Goal: Task Accomplishment & Management: Use online tool/utility

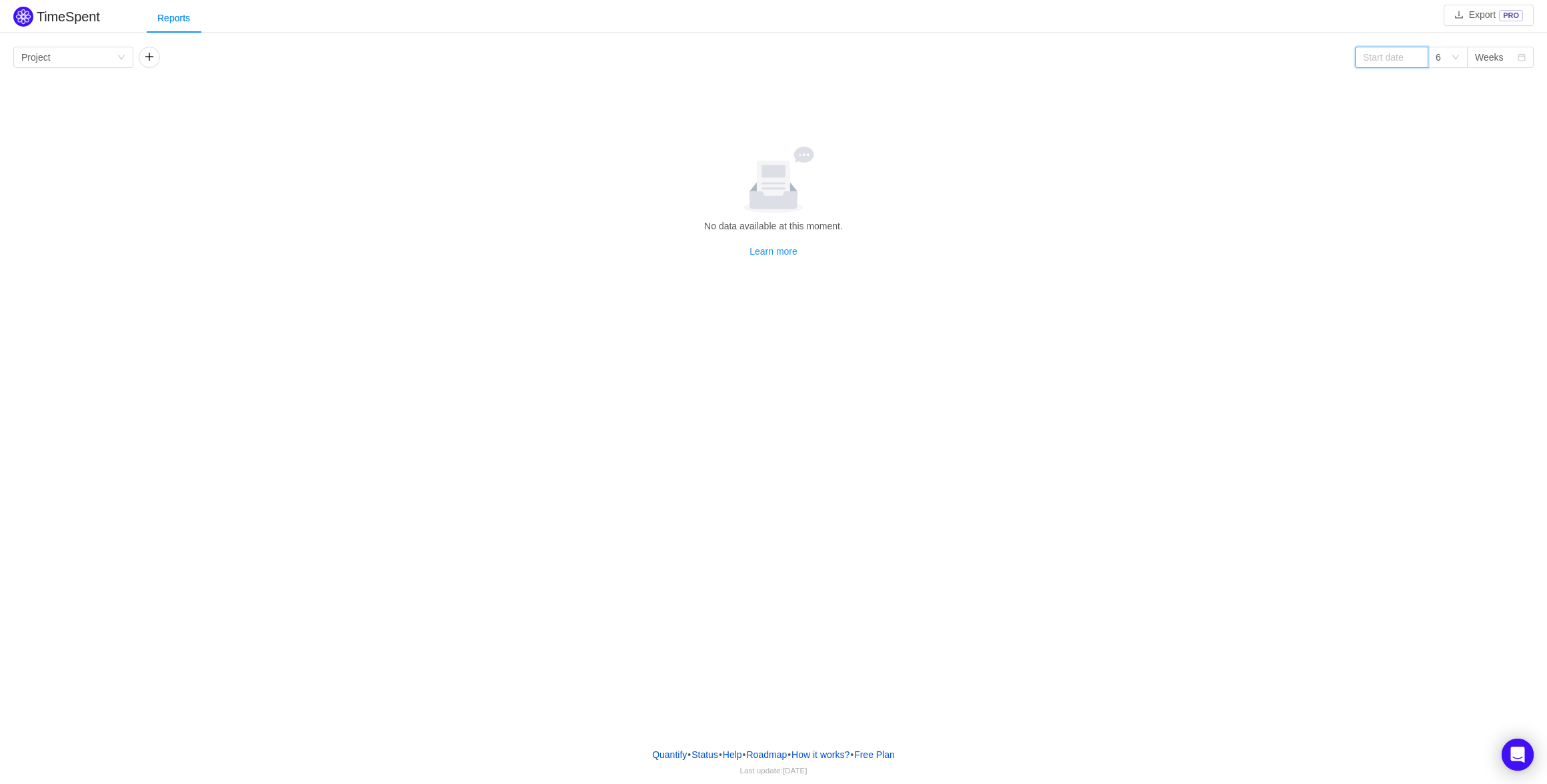
click at [1376, 62] on input at bounding box center [1392, 57] width 73 height 21
click at [1391, 143] on div "15" at bounding box center [1395, 147] width 16 height 16
click at [1397, 59] on input "2025-09-15" at bounding box center [1392, 57] width 73 height 21
click at [1384, 59] on link at bounding box center [1380, 59] width 12 height 27
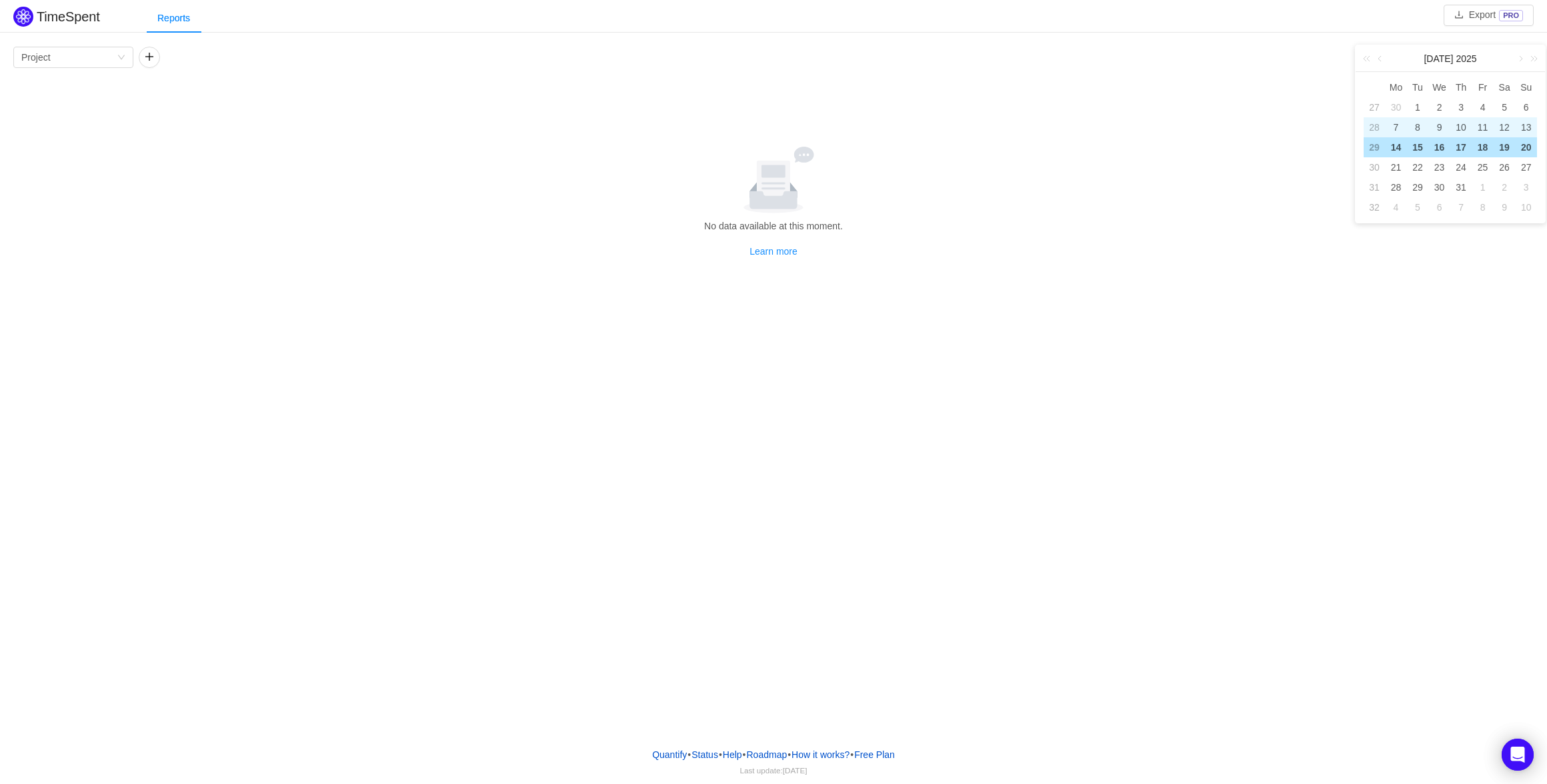
click at [1397, 117] on td "7" at bounding box center [1395, 127] width 22 height 20
type input "2025-07-07"
click at [1444, 56] on div "6" at bounding box center [1442, 57] width 15 height 20
drag, startPoint x: 1289, startPoint y: 150, endPoint x: 1325, endPoint y: 129, distance: 41.7
click at [1289, 150] on div at bounding box center [774, 179] width 1509 height 67
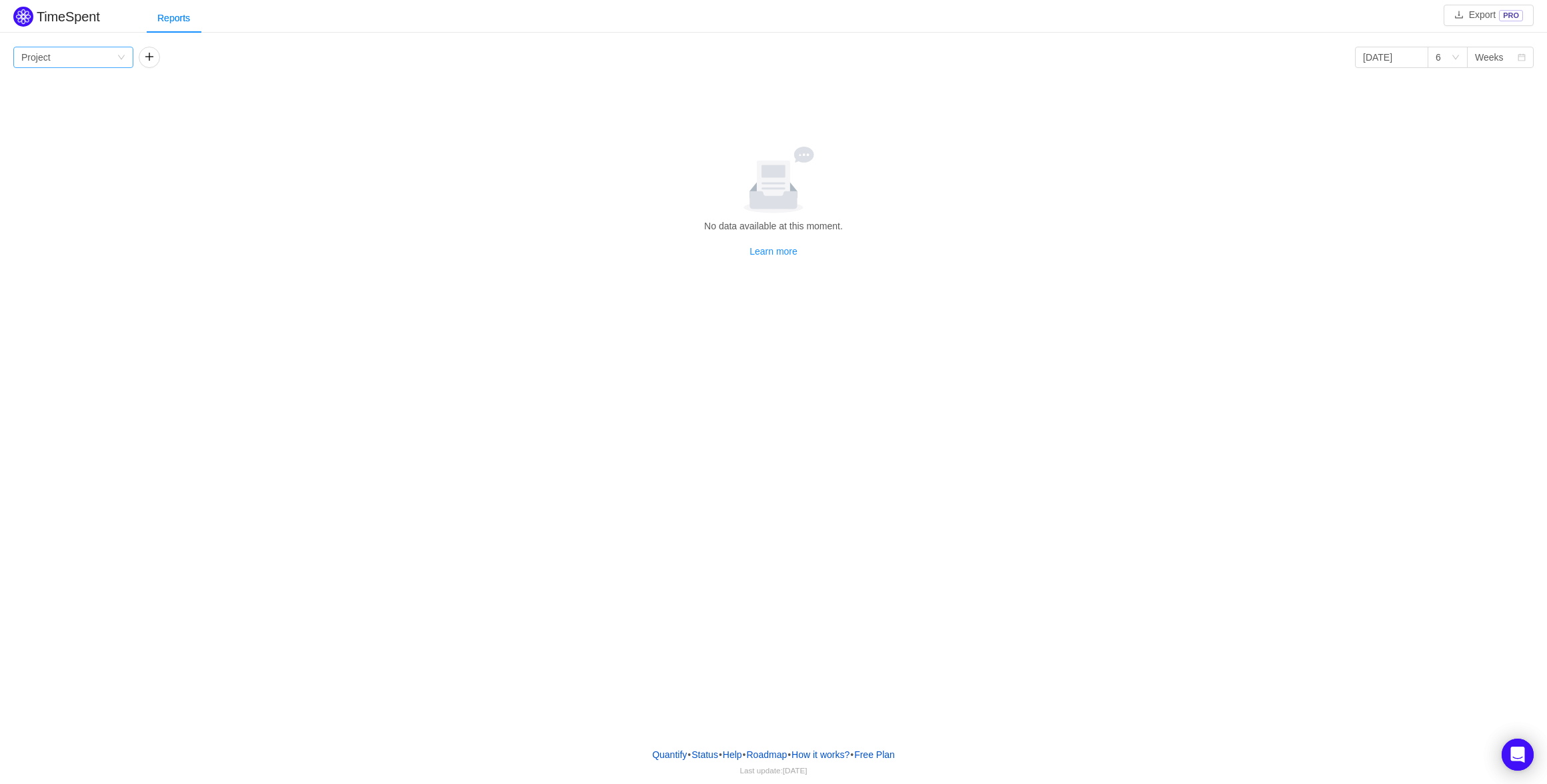
click at [63, 54] on div "Group by Project" at bounding box center [69, 57] width 96 height 20
click at [38, 168] on li "Person" at bounding box center [73, 170] width 120 height 21
click at [144, 56] on button "button" at bounding box center [149, 57] width 21 height 21
click at [189, 59] on div "Group by" at bounding box center [191, 57] width 89 height 13
click at [101, 50] on div "Group by Person" at bounding box center [69, 57] width 96 height 20
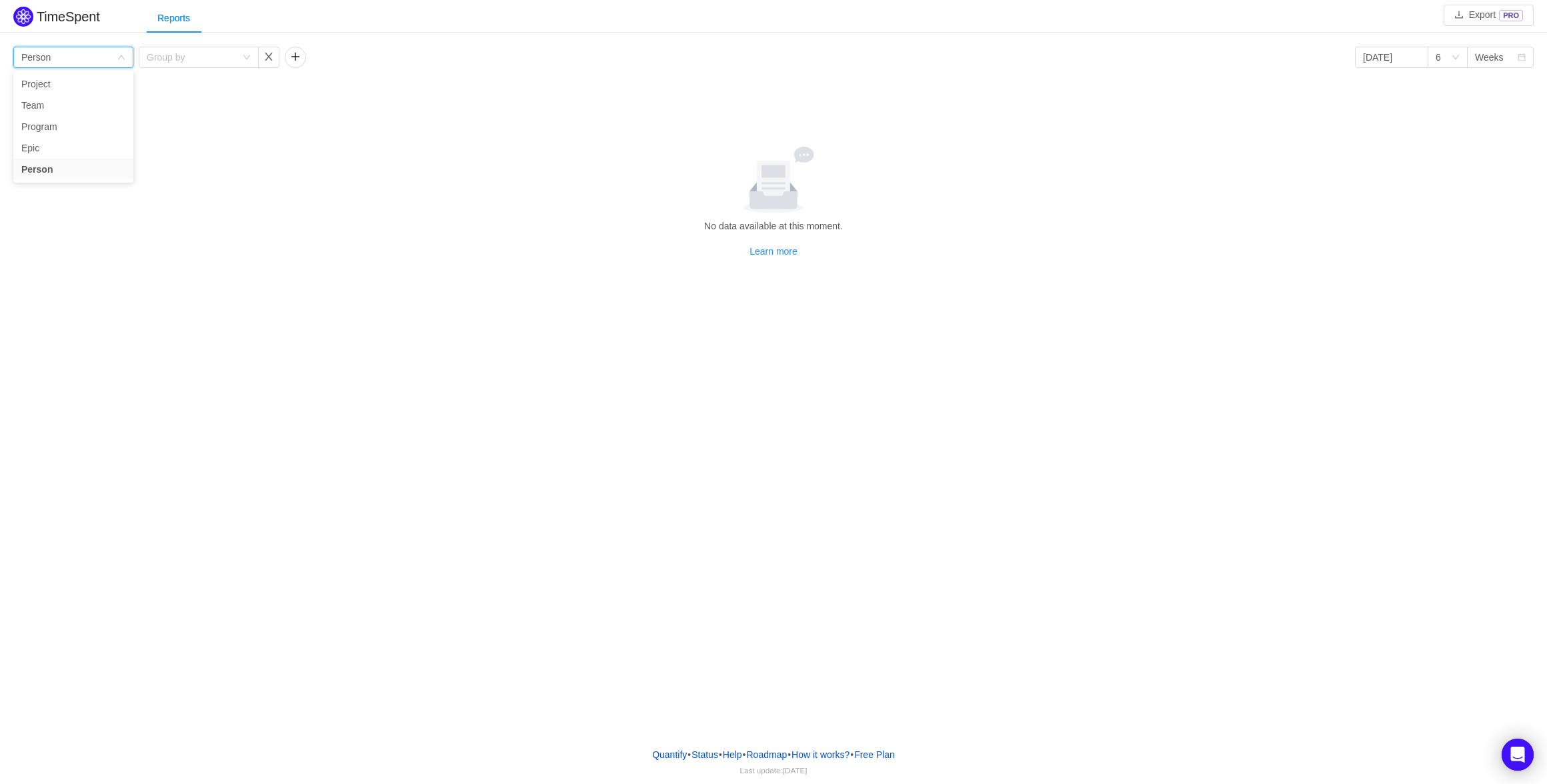
click at [306, 135] on div "Group by Person Group by 2025-07-07 6 Weeks No data available at this moment. L…" at bounding box center [774, 152] width 1520 height 212
click at [270, 54] on button "button" at bounding box center [269, 57] width 21 height 21
click at [143, 56] on button "button" at bounding box center [149, 57] width 21 height 21
click at [265, 58] on button "button" at bounding box center [269, 57] width 21 height 21
drag, startPoint x: 101, startPoint y: 66, endPoint x: 77, endPoint y: 55, distance: 26.4
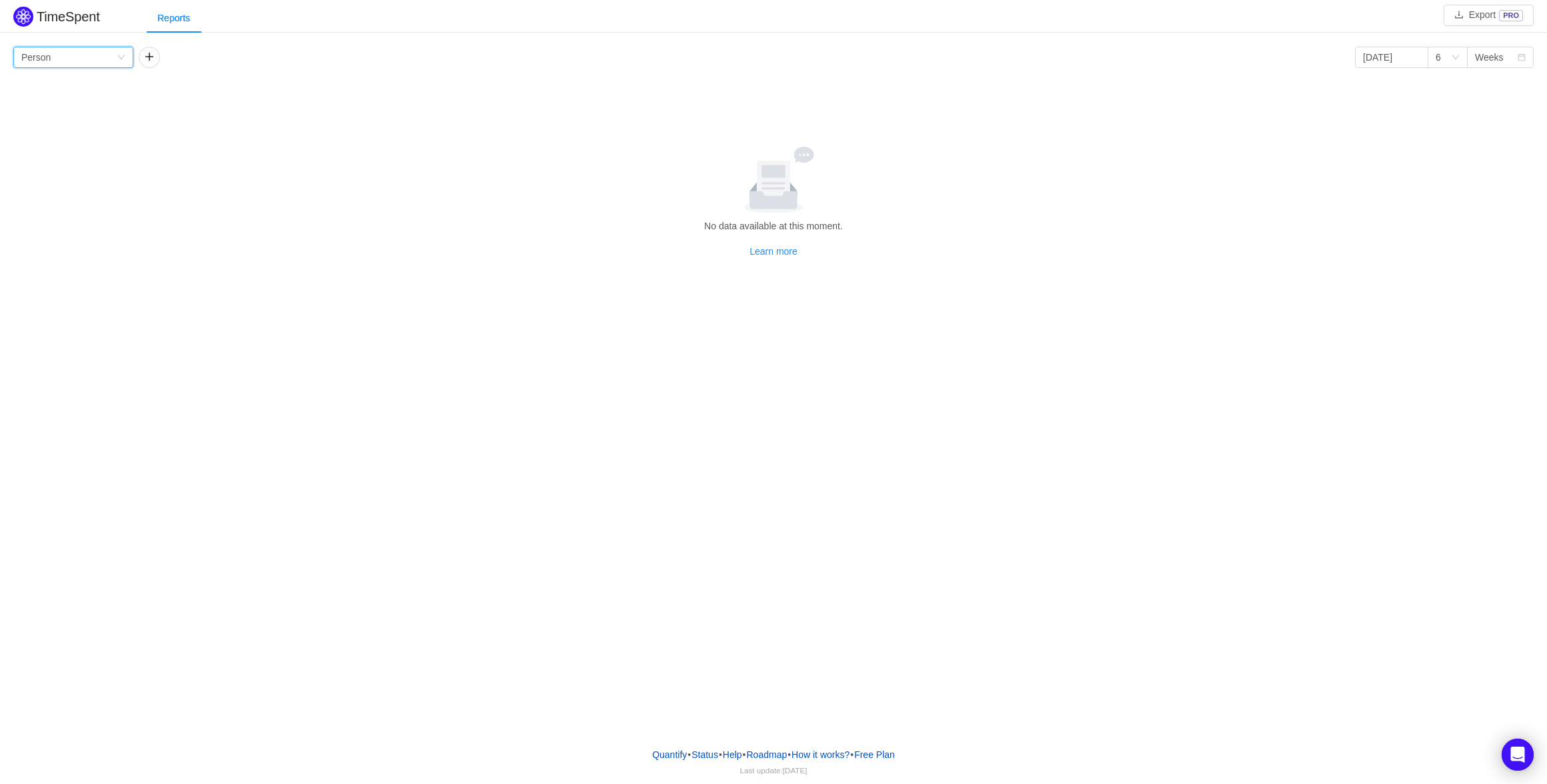
click at [101, 66] on div "Group by Person" at bounding box center [69, 57] width 96 height 20
click at [77, 55] on div "Group by Person" at bounding box center [69, 57] width 96 height 20
